Goal: Use online tool/utility: Use online tool/utility

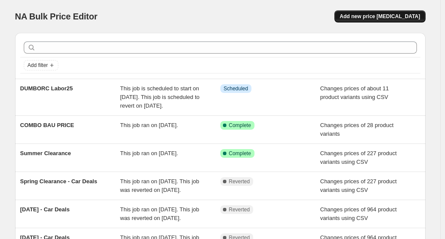
click at [372, 20] on button "Add new price [MEDICAL_DATA]" at bounding box center [379, 16] width 91 height 12
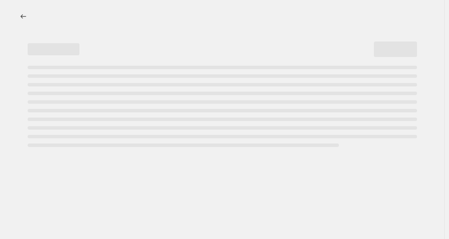
select select "percentage"
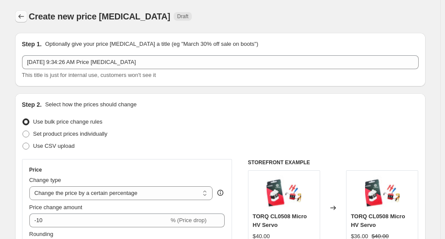
click at [27, 17] on button "Price change jobs" at bounding box center [21, 16] width 12 height 12
